Goal: Information Seeking & Learning: Understand process/instructions

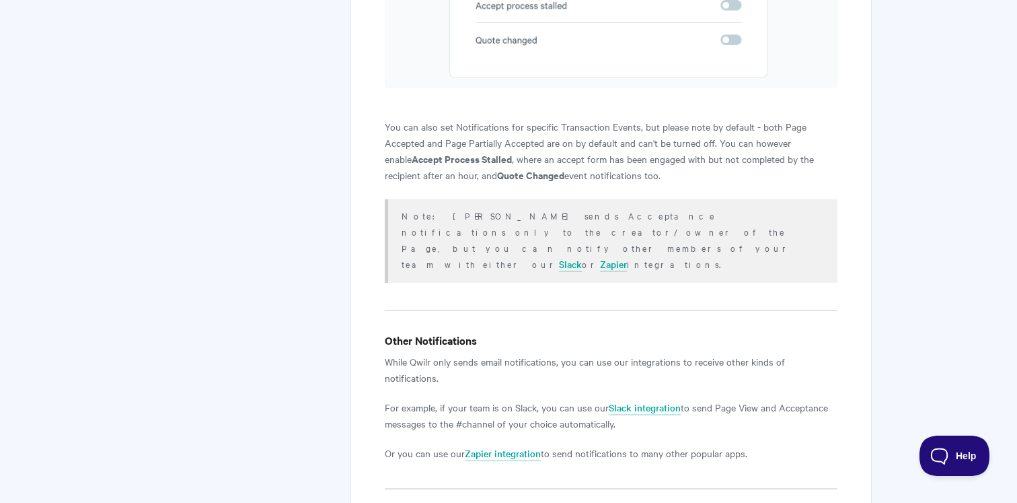
scroll to position [2646, 0]
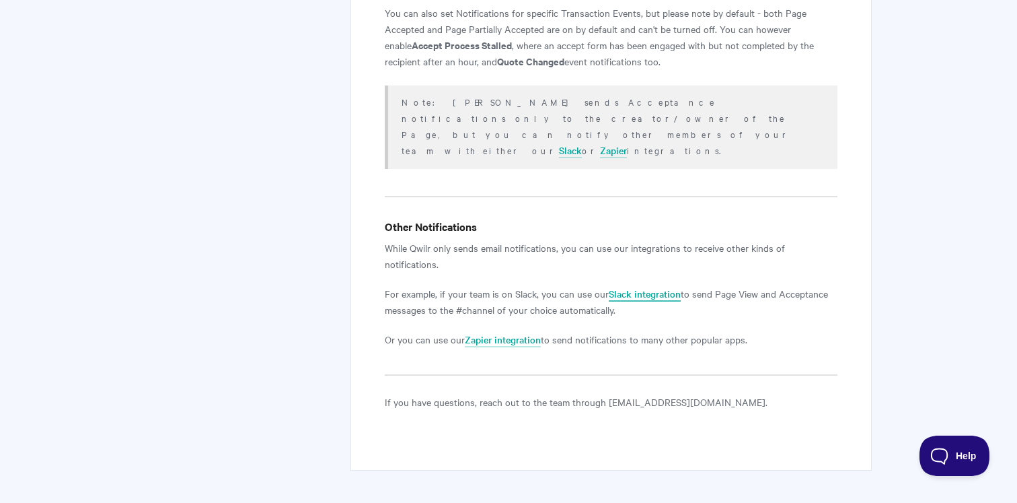
click at [647, 287] on link "Slack integration" at bounding box center [645, 294] width 72 height 15
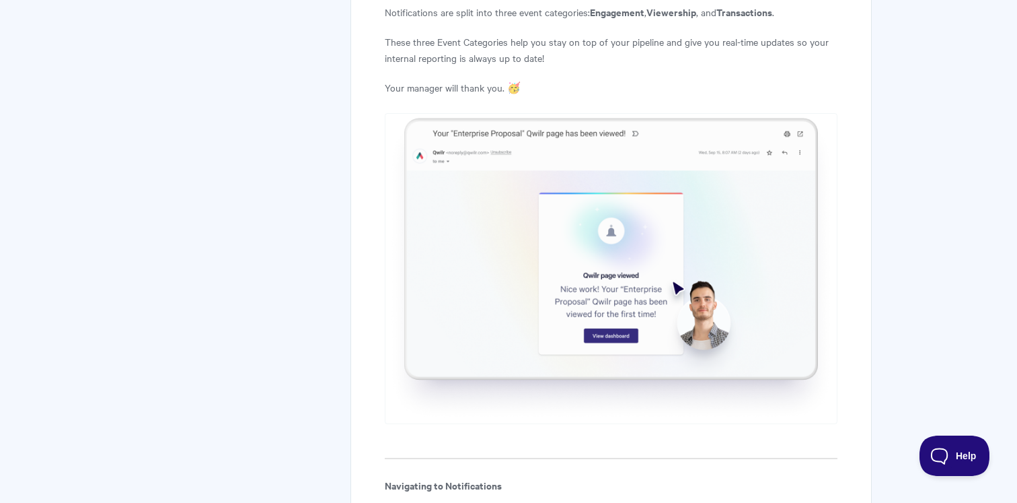
scroll to position [0, 0]
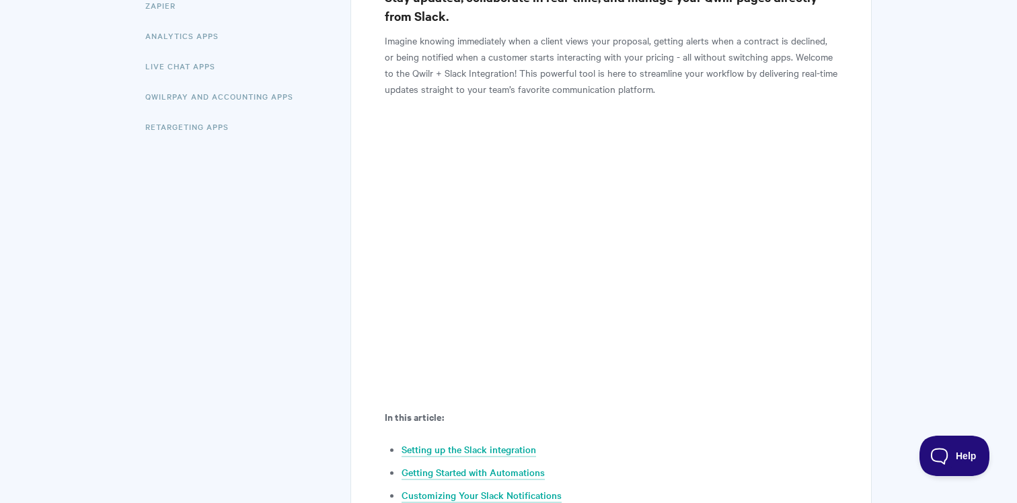
scroll to position [593, 0]
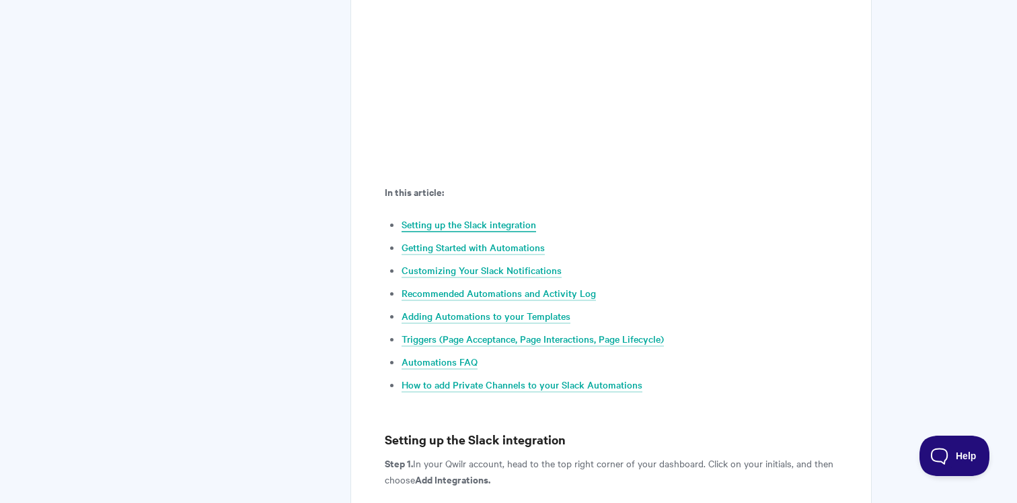
click at [475, 217] on link "Setting up the Slack integration" at bounding box center [469, 224] width 135 height 15
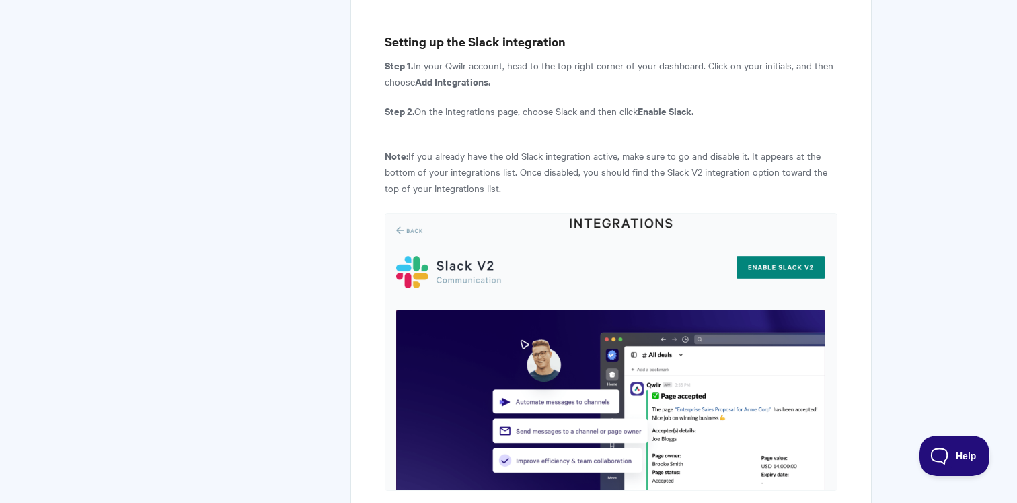
scroll to position [991, 0]
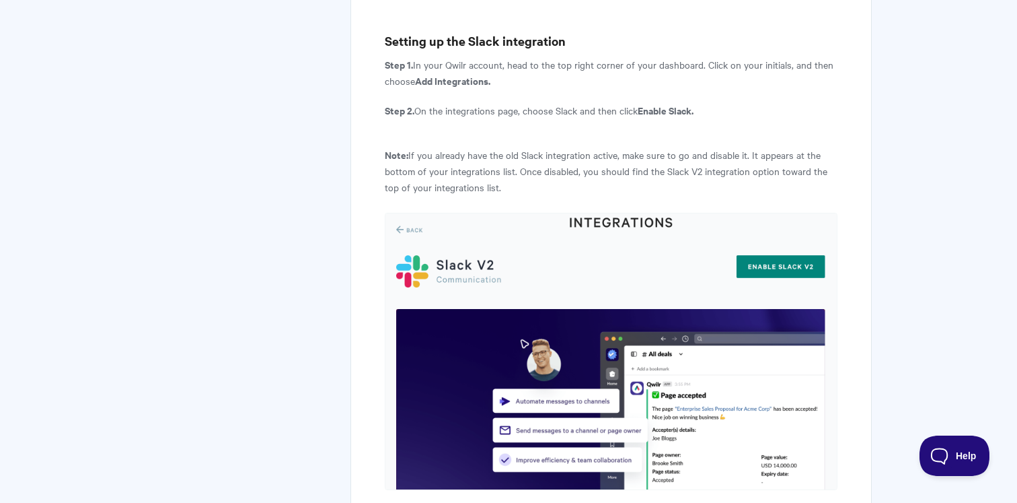
click at [773, 235] on img at bounding box center [611, 351] width 453 height 277
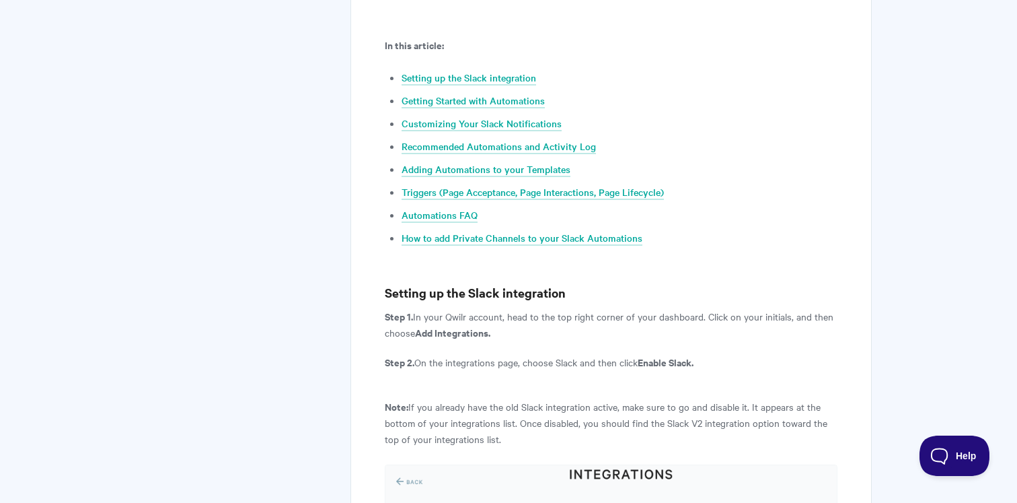
scroll to position [737, 0]
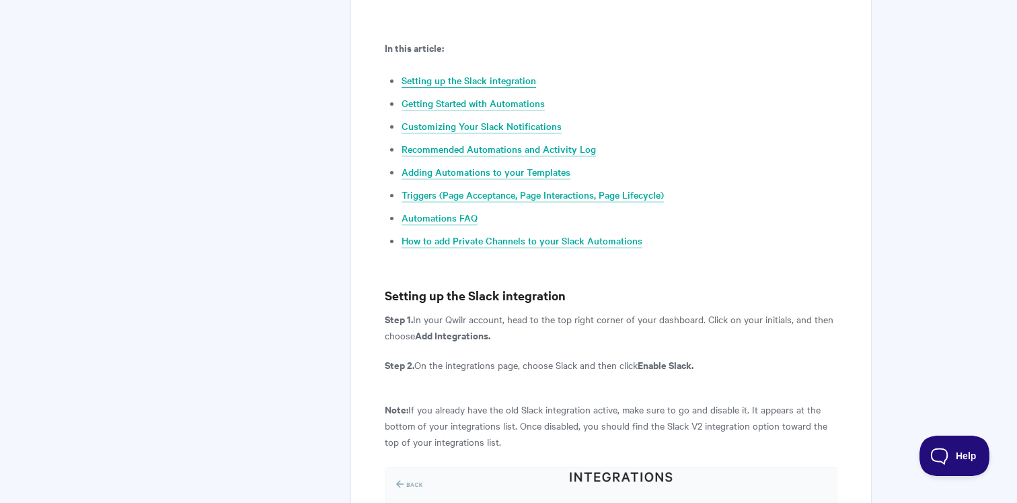
click at [451, 73] on link "Setting up the Slack integration" at bounding box center [469, 80] width 135 height 15
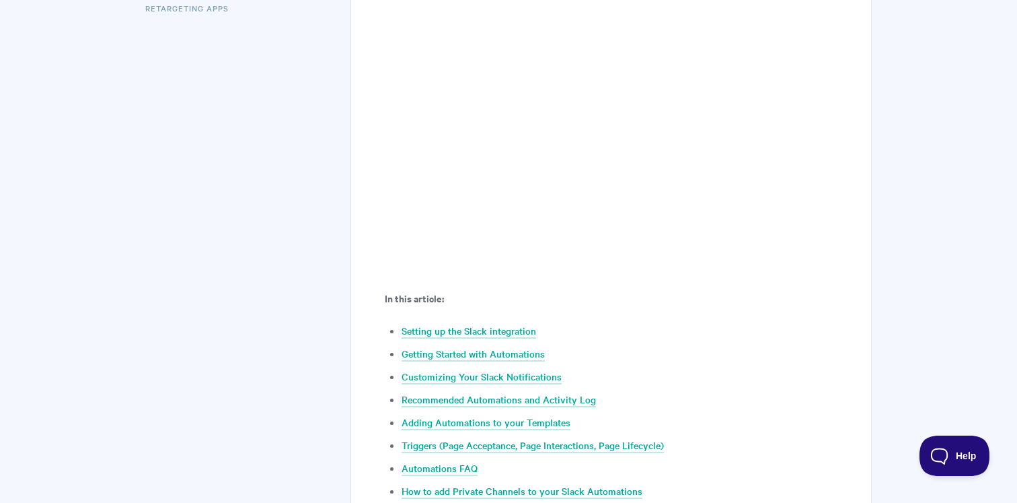
scroll to position [0, 0]
